Goal: Register for event/course

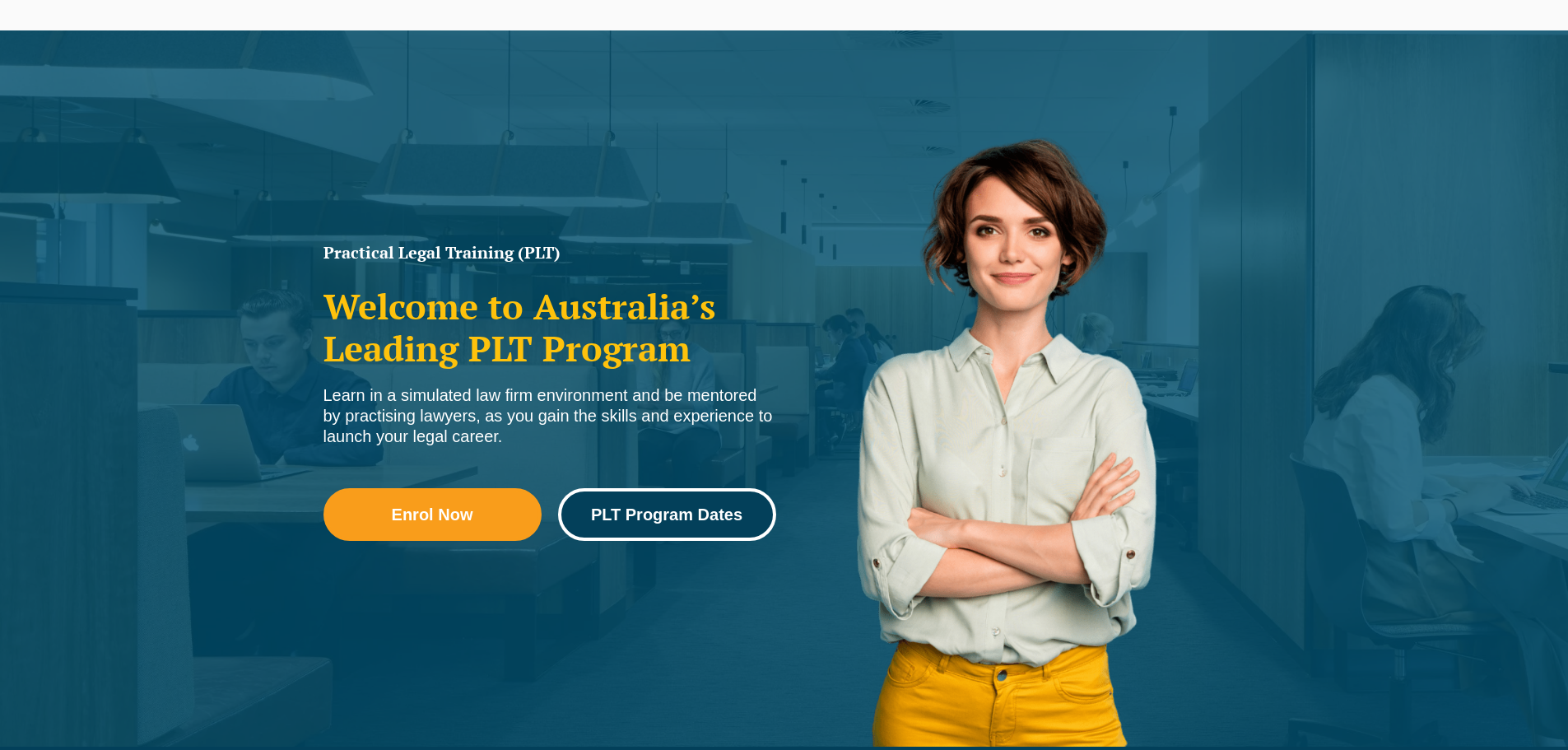
click at [635, 516] on span "PLT Program Dates" at bounding box center [666, 513] width 152 height 16
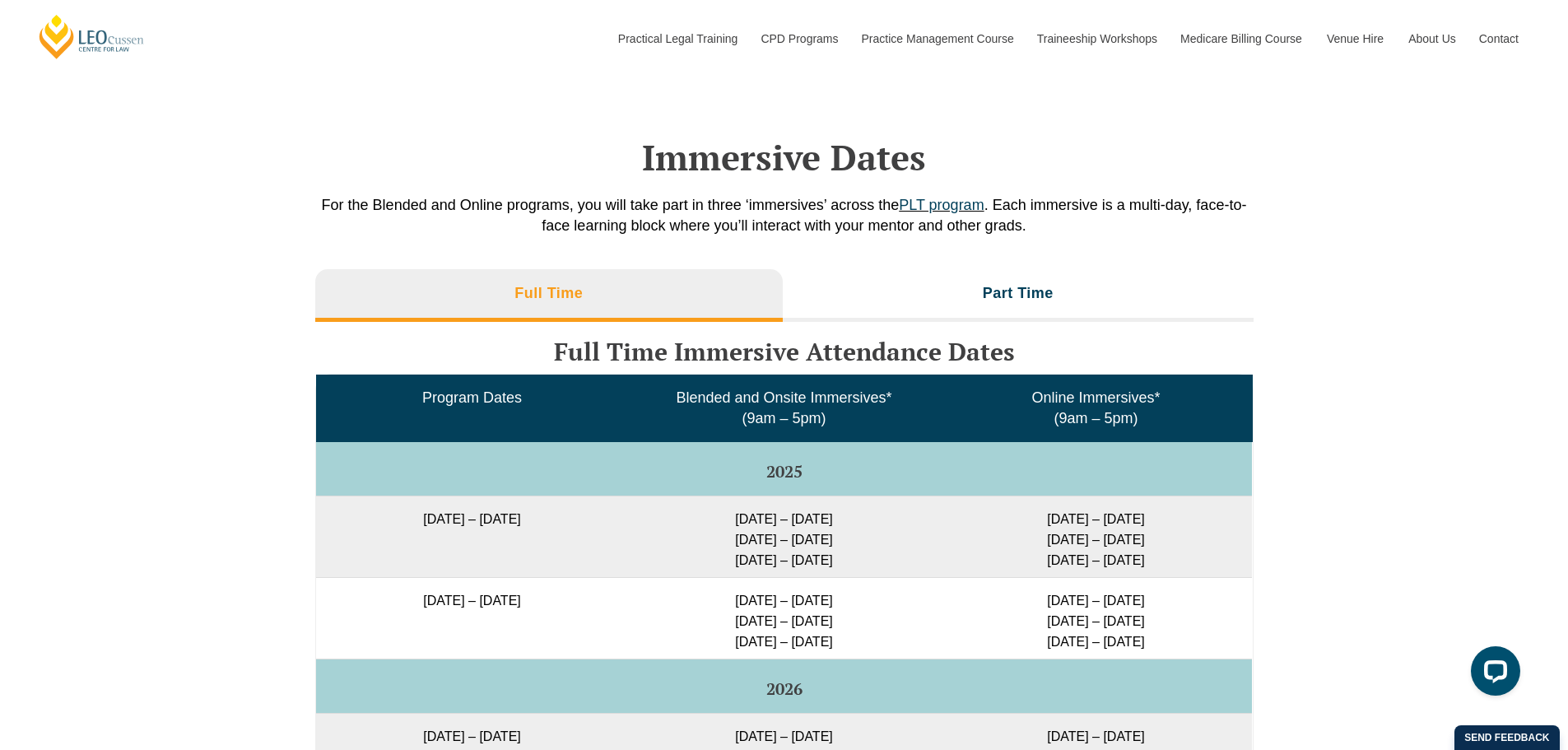
scroll to position [2469, 0]
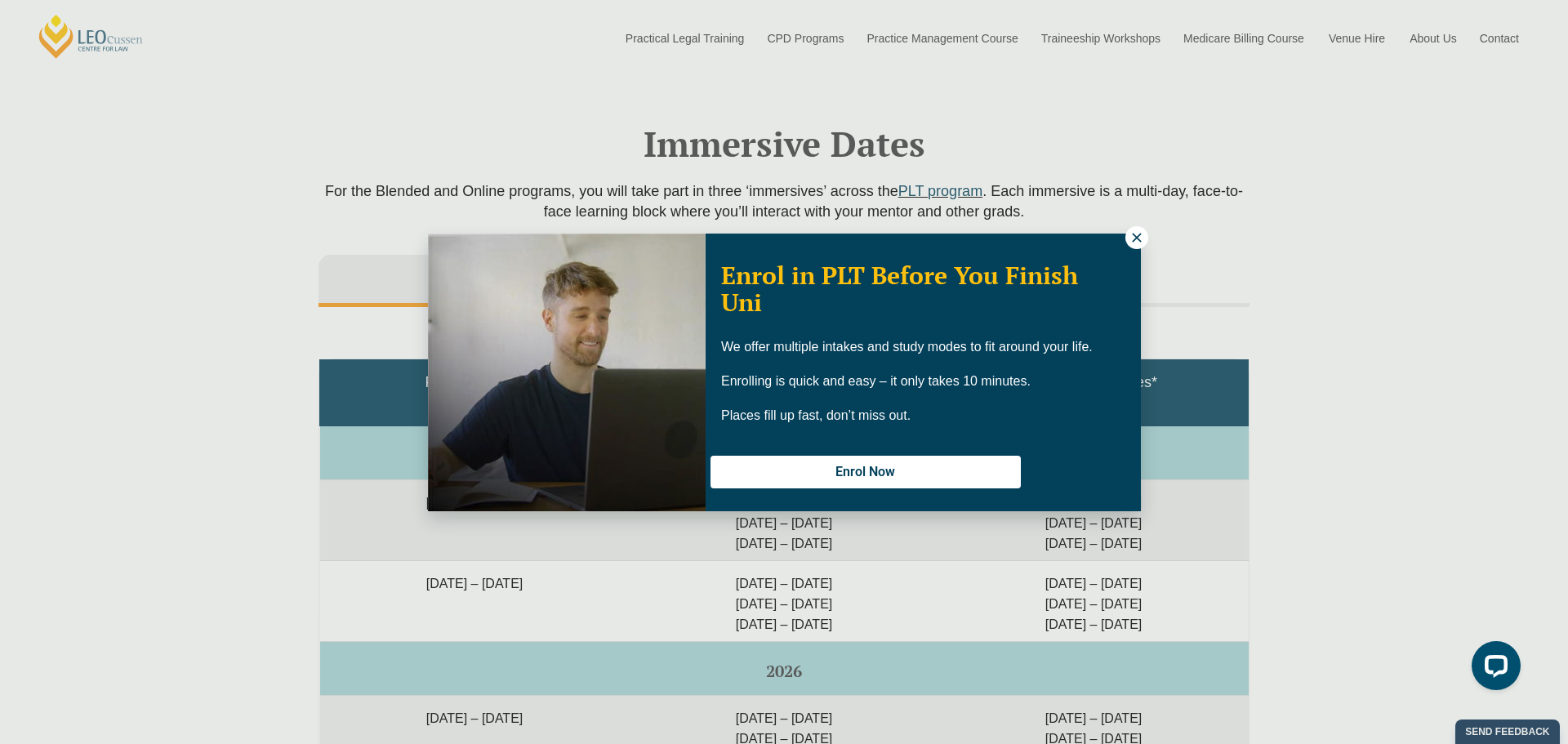
click at [1131, 240] on icon at bounding box center [1137, 237] width 14 height 14
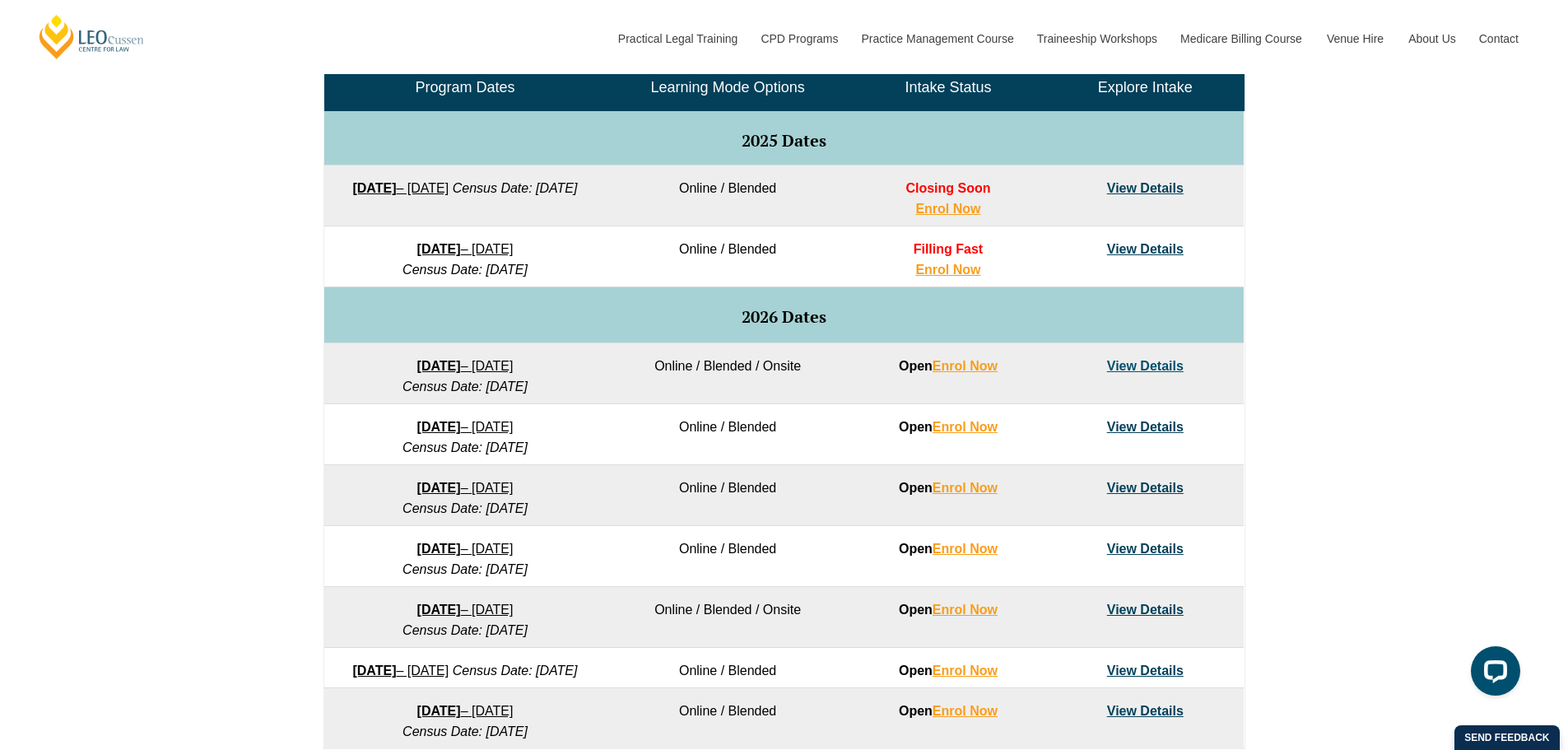
scroll to position [741, 0]
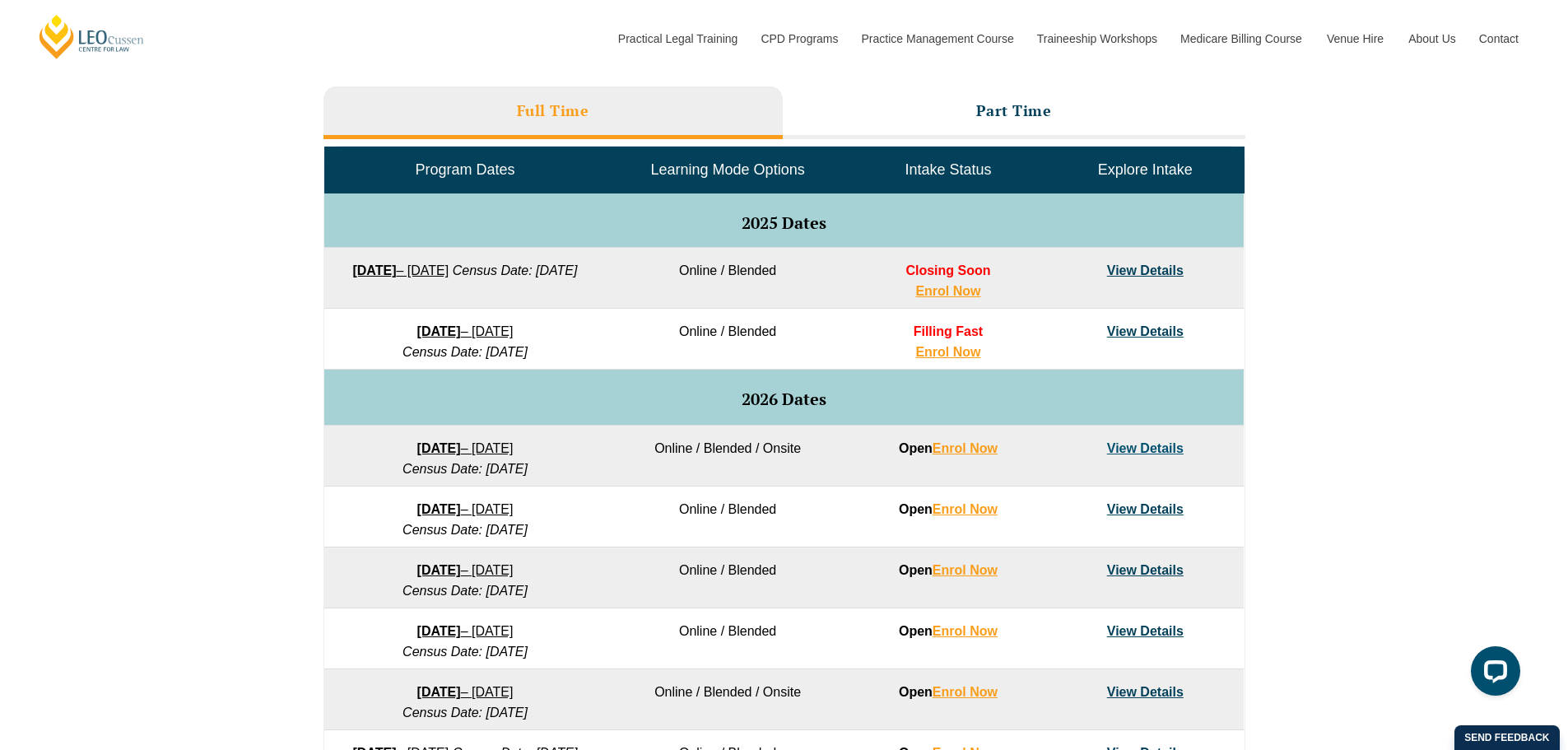
click at [1156, 270] on link "View Details" at bounding box center [1144, 270] width 76 height 14
